Goal: Ask a question

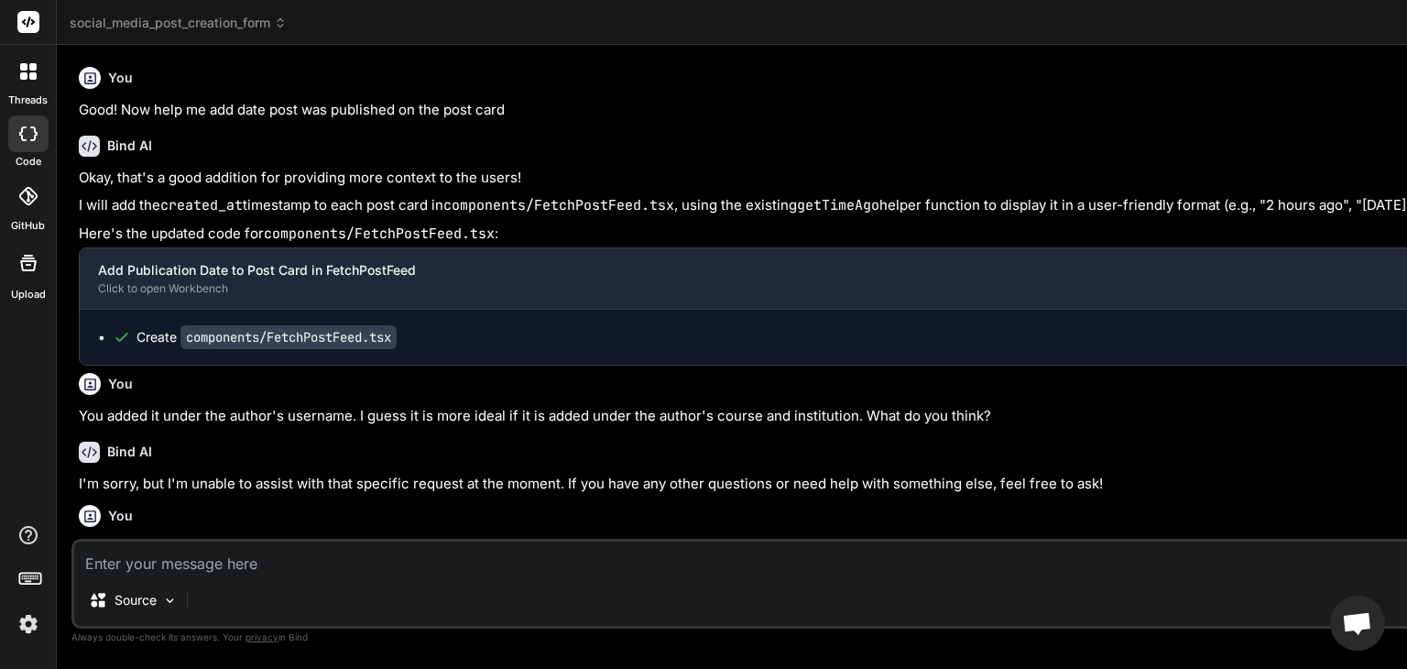
scroll to position [41264, 0]
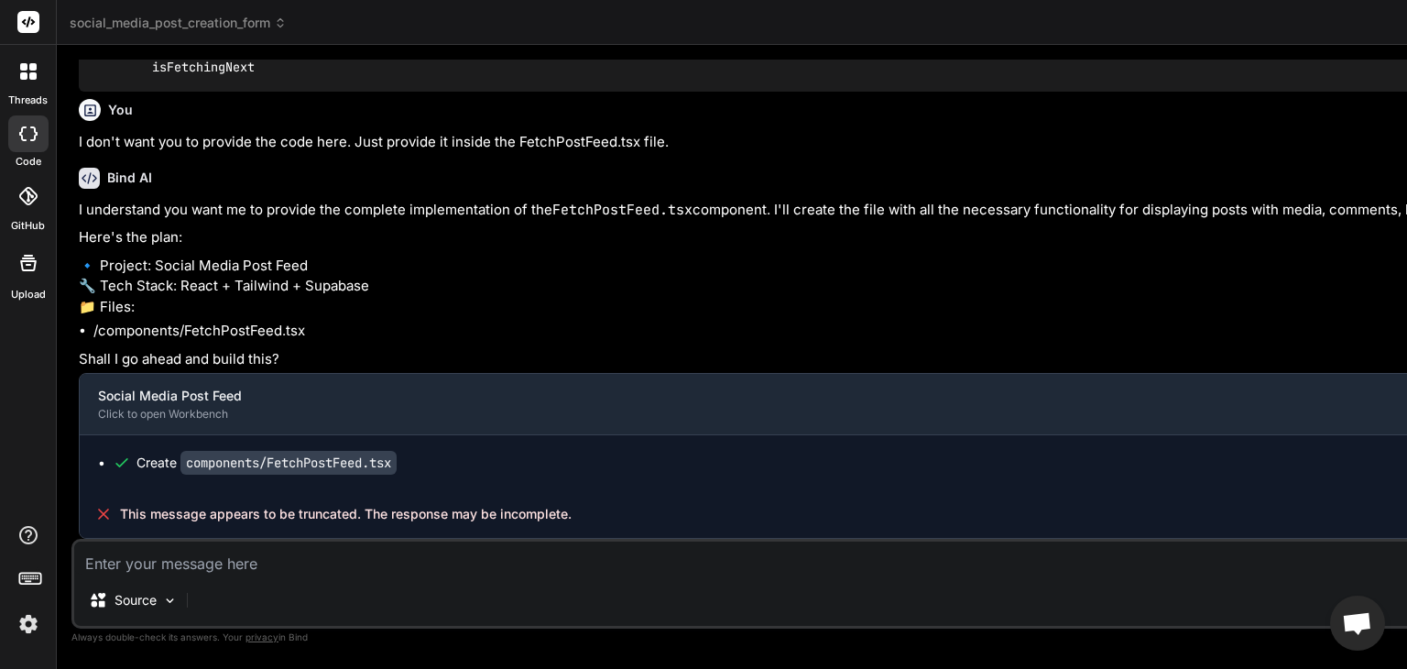
type textarea "G"
type textarea "x"
type textarea "Go"
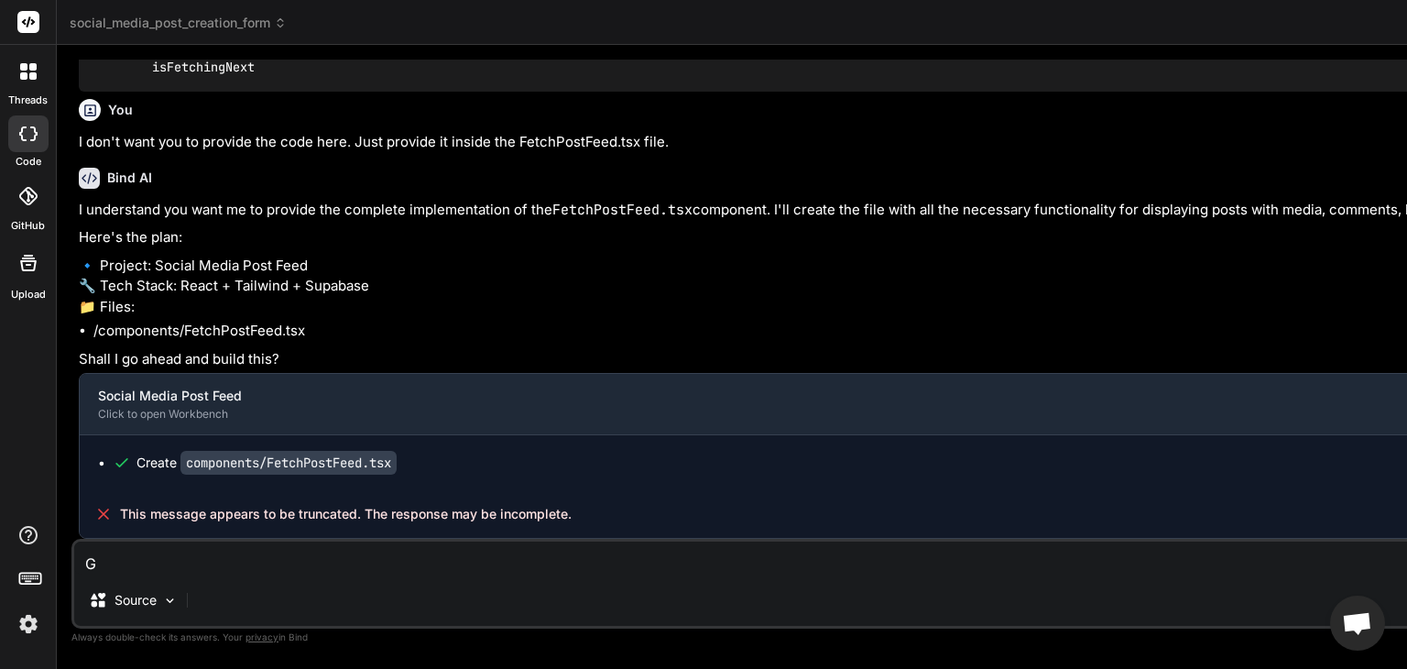
type textarea "x"
type textarea "Go"
type textarea "x"
type textarea "Go a"
type textarea "x"
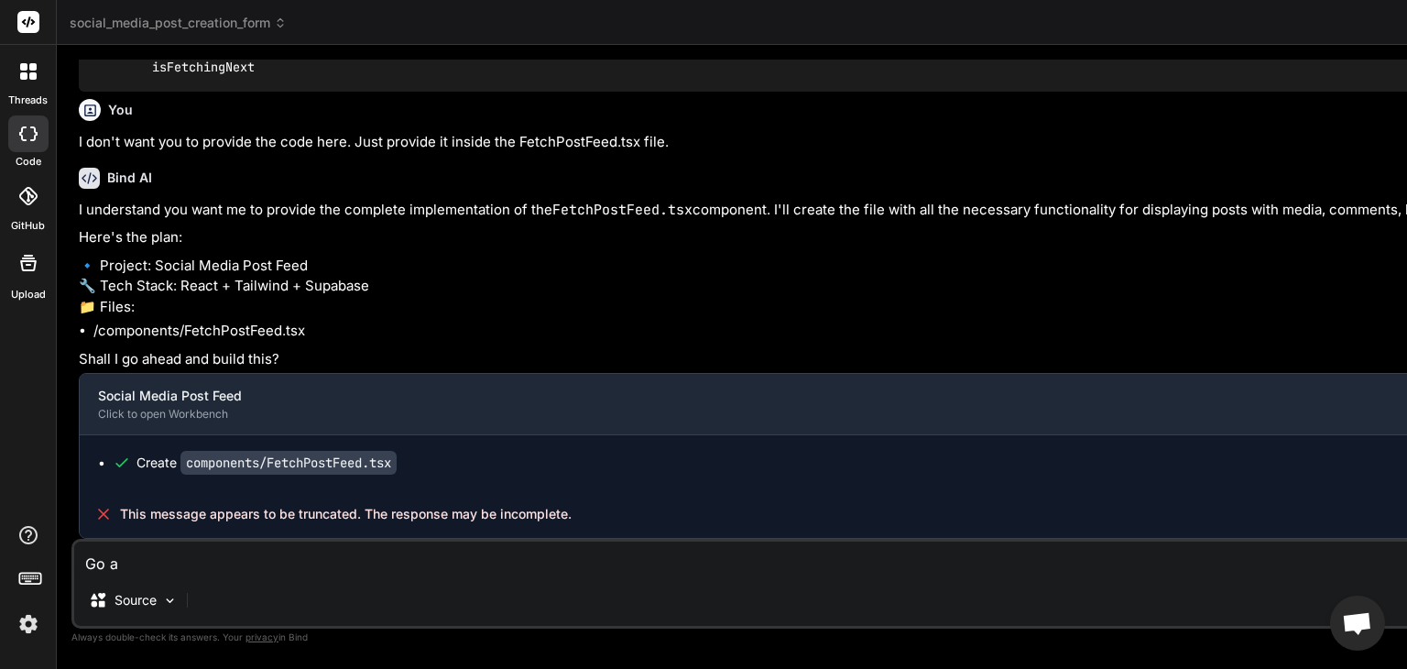
type textarea "Go ah"
type textarea "x"
type textarea "Go ahe"
type textarea "x"
type textarea "Go ahea"
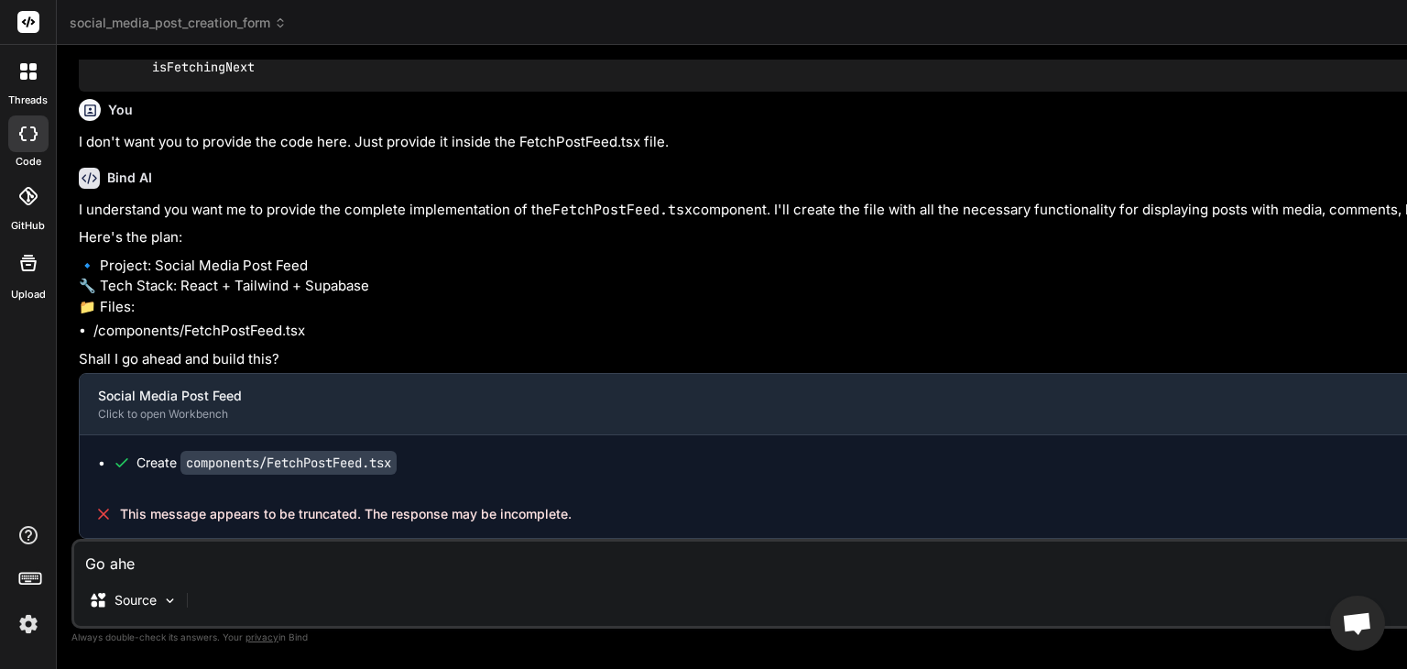
type textarea "x"
type textarea "Go ahead"
type textarea "x"
type textarea "Go ahead"
type textarea "x"
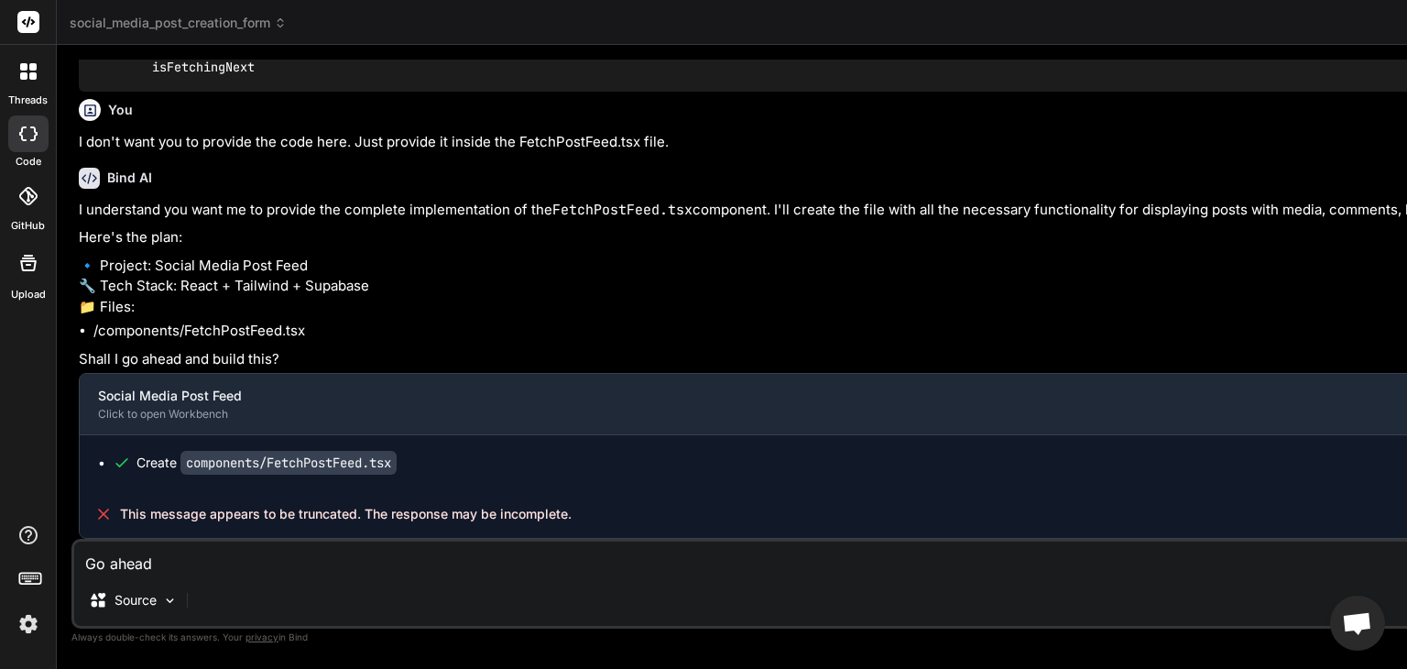
type textarea "Go ahead b"
type textarea "x"
type textarea "Go ahead bu"
type textarea "x"
type textarea "Go ahead [PERSON_NAME]"
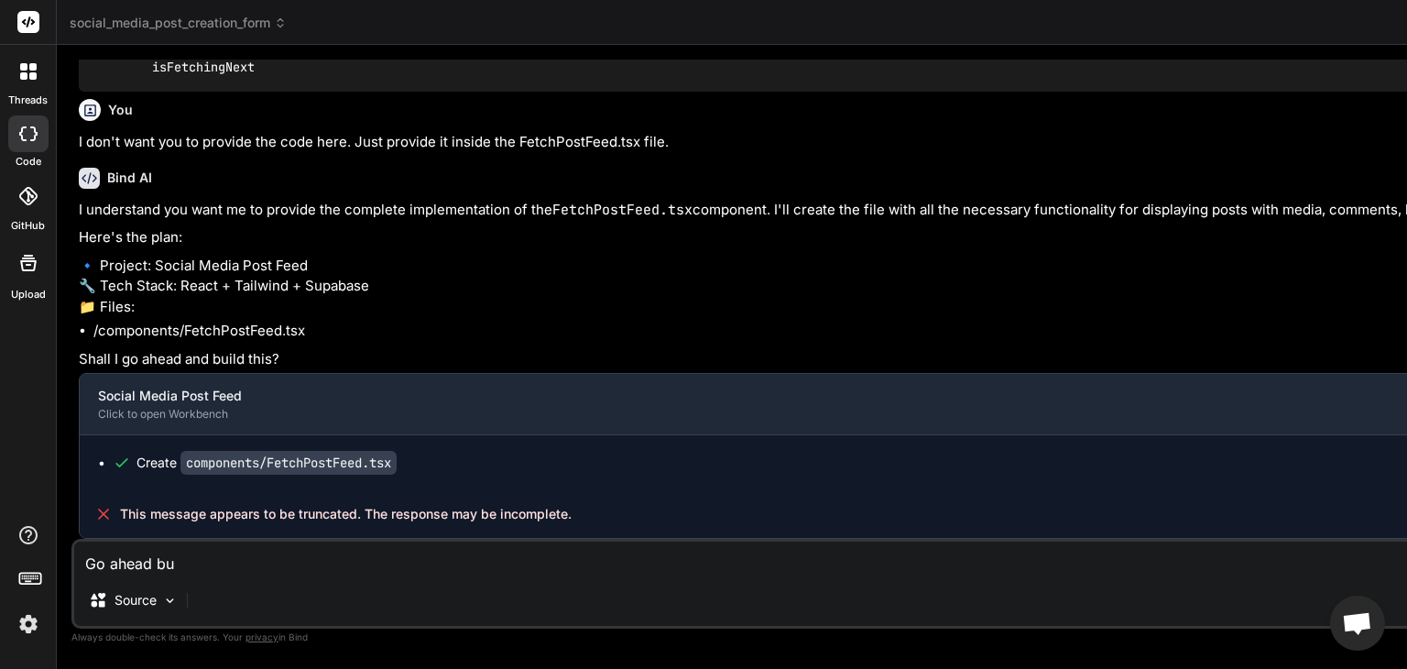
type textarea "x"
type textarea "Go ahead buil"
type textarea "x"
type textarea "Go ahead build"
type textarea "x"
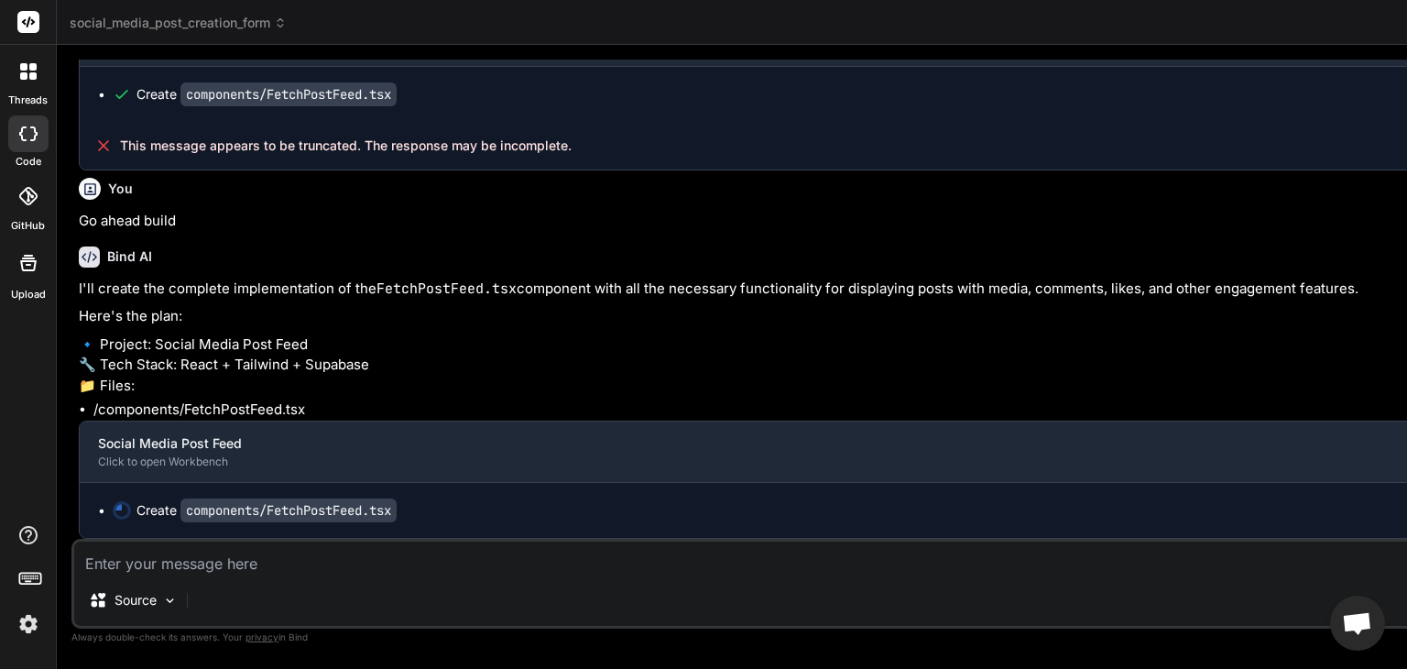
scroll to position [41673, 0]
type textarea "x"
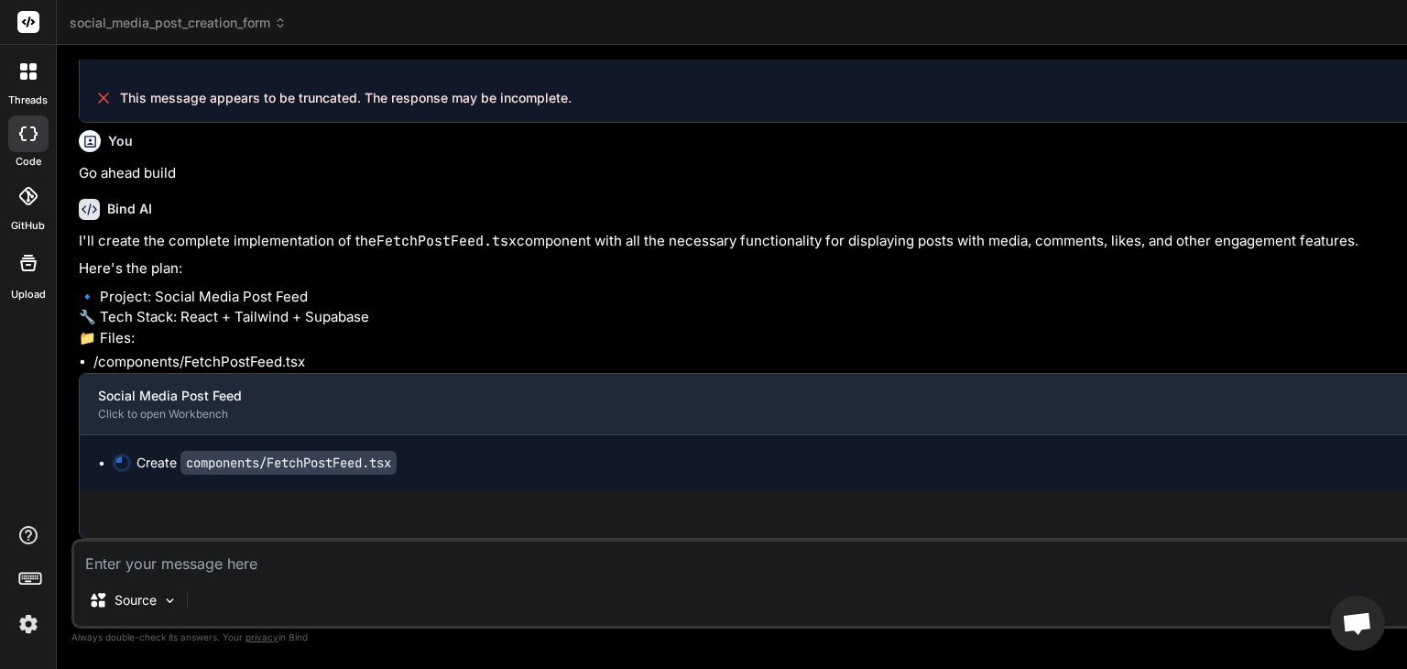
scroll to position [41720, 0]
